Goal: Task Accomplishment & Management: Complete application form

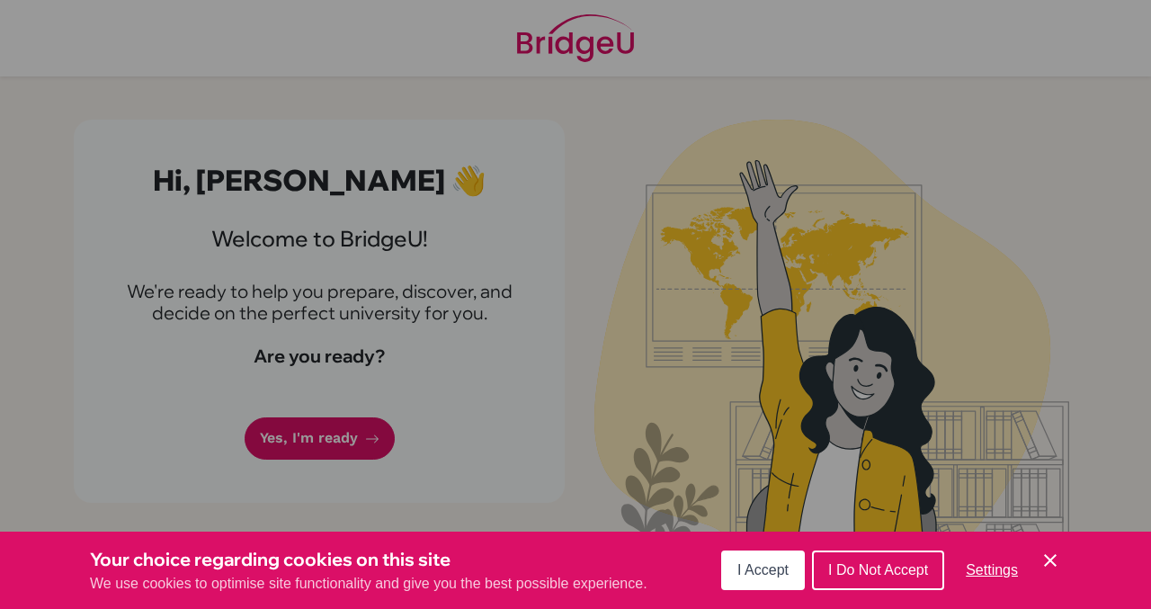
click at [749, 569] on span "I Accept" at bounding box center [762, 569] width 51 height 15
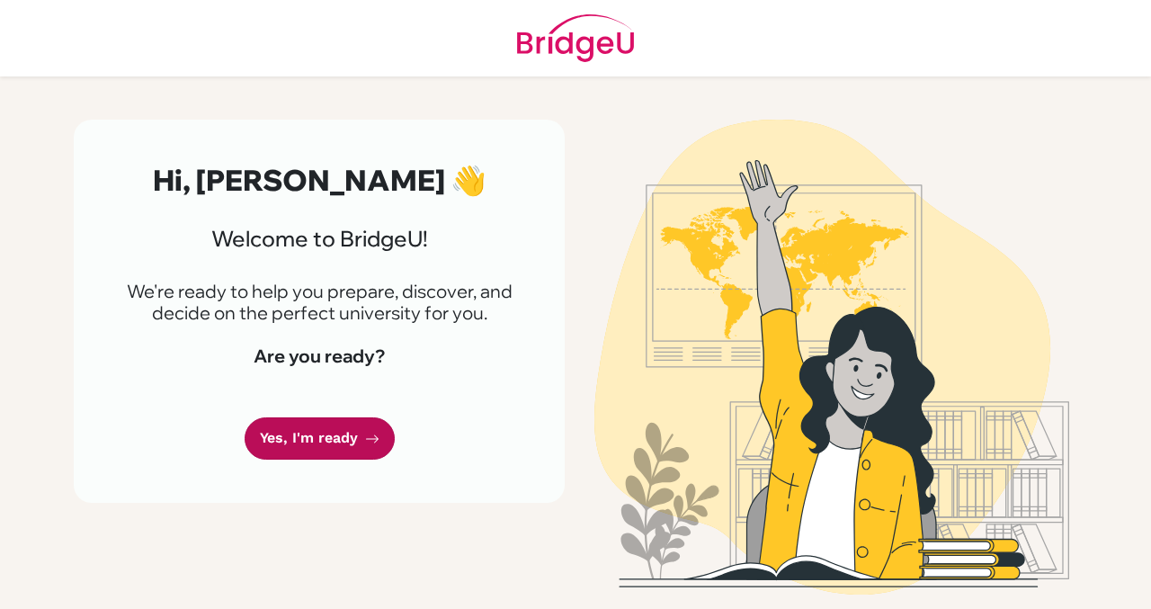
click at [387, 446] on link "Yes, I'm ready" at bounding box center [320, 438] width 150 height 42
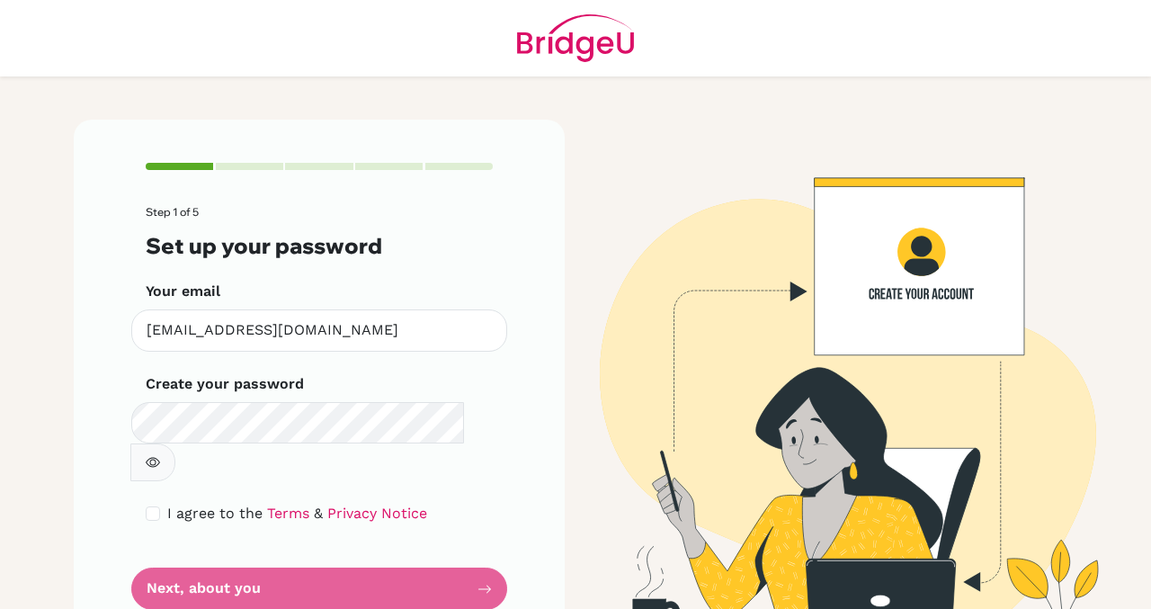
click at [153, 503] on div "I agree to the Terms & Privacy Notice" at bounding box center [319, 514] width 347 height 22
click at [150, 506] on input "checkbox" at bounding box center [153, 513] width 14 height 14
checkbox input "true"
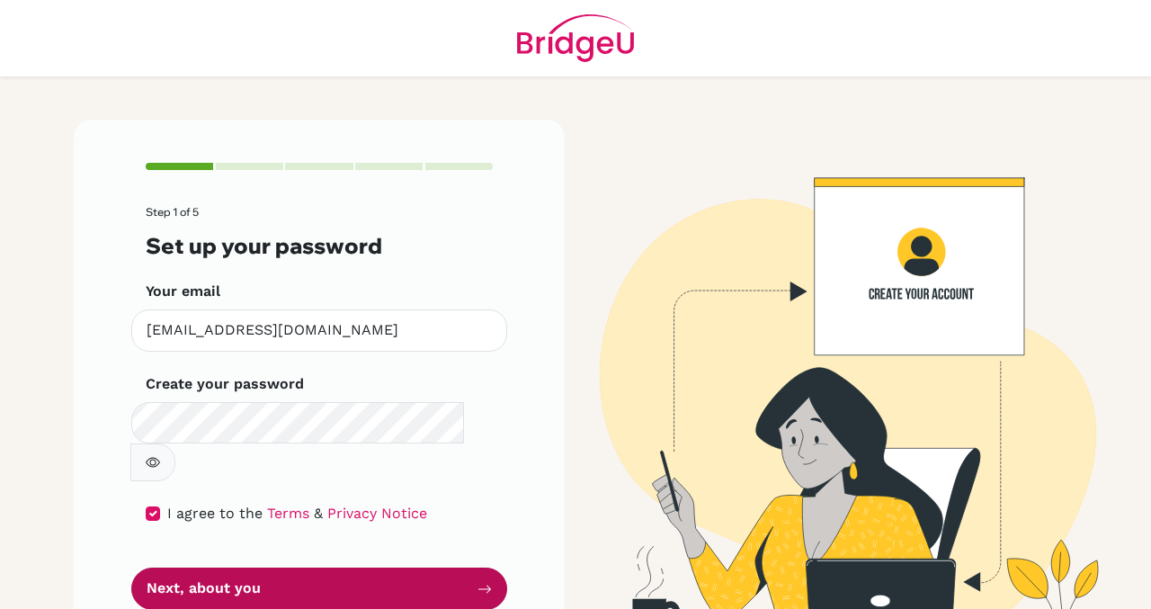
click at [260, 567] on button "Next, about you" at bounding box center [319, 588] width 376 height 42
